Goal: Find specific page/section: Find specific page/section

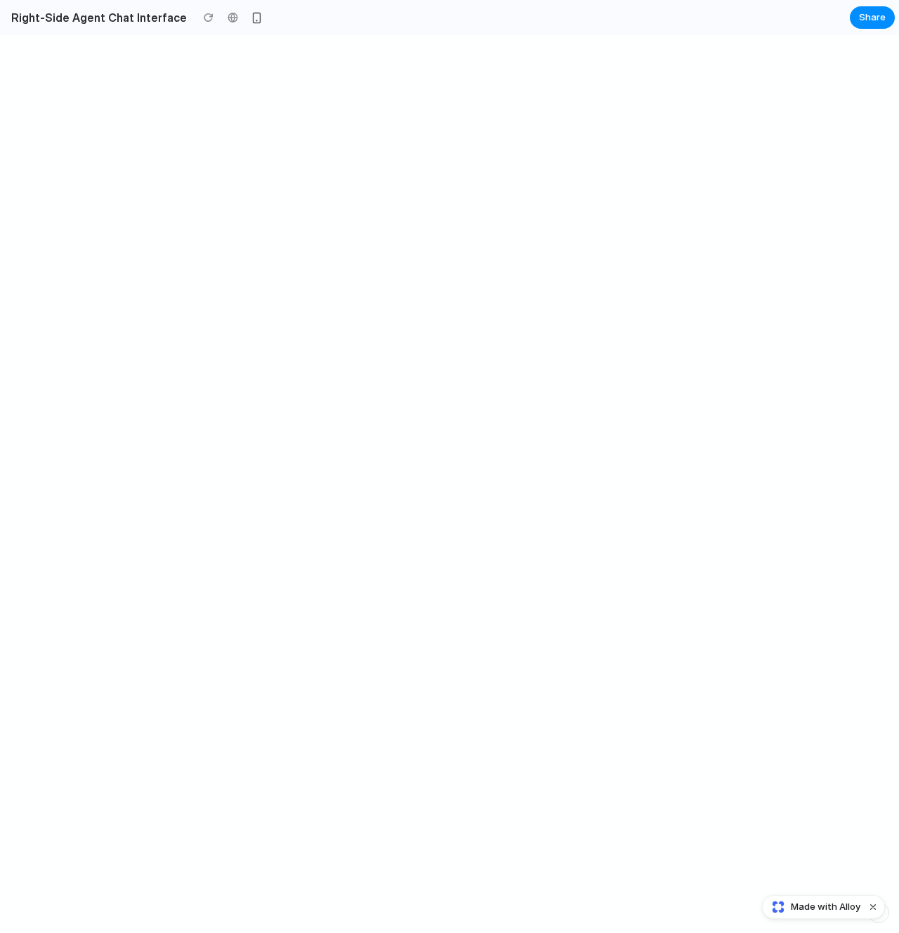
click at [190, 117] on div at bounding box center [449, 484] width 899 height 898
click at [799, 909] on span "Made with Alloy" at bounding box center [826, 907] width 70 height 14
